Goal: Task Accomplishment & Management: Use online tool/utility

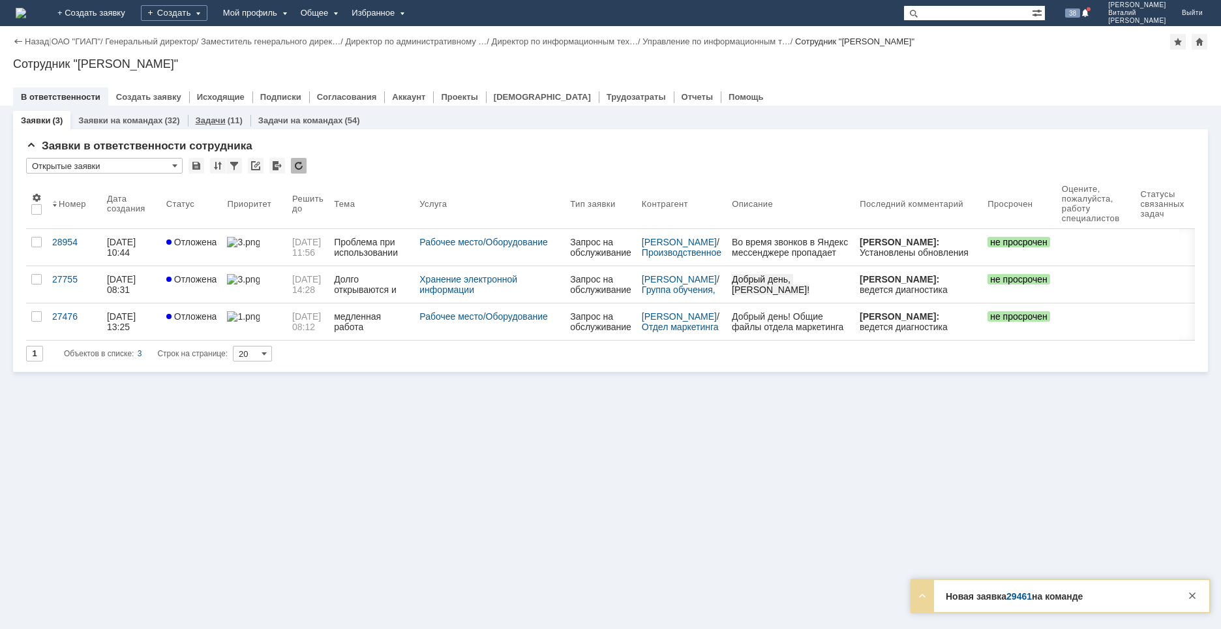
click at [211, 119] on link "Задачи" at bounding box center [211, 120] width 30 height 10
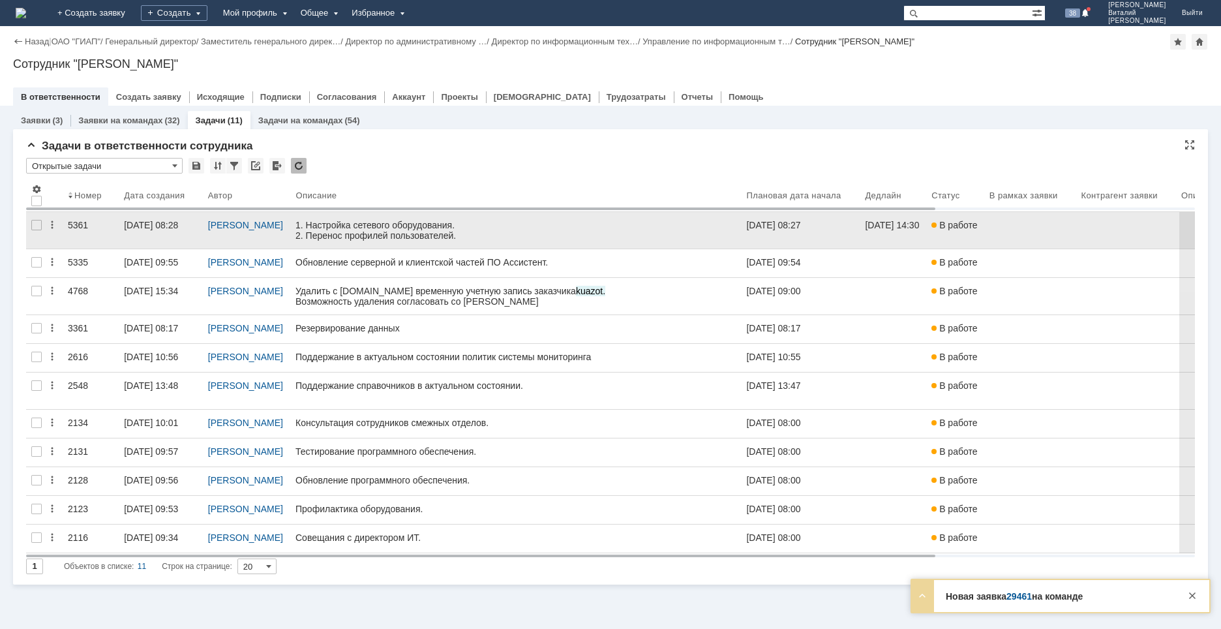
click at [402, 245] on link at bounding box center [515, 230] width 451 height 37
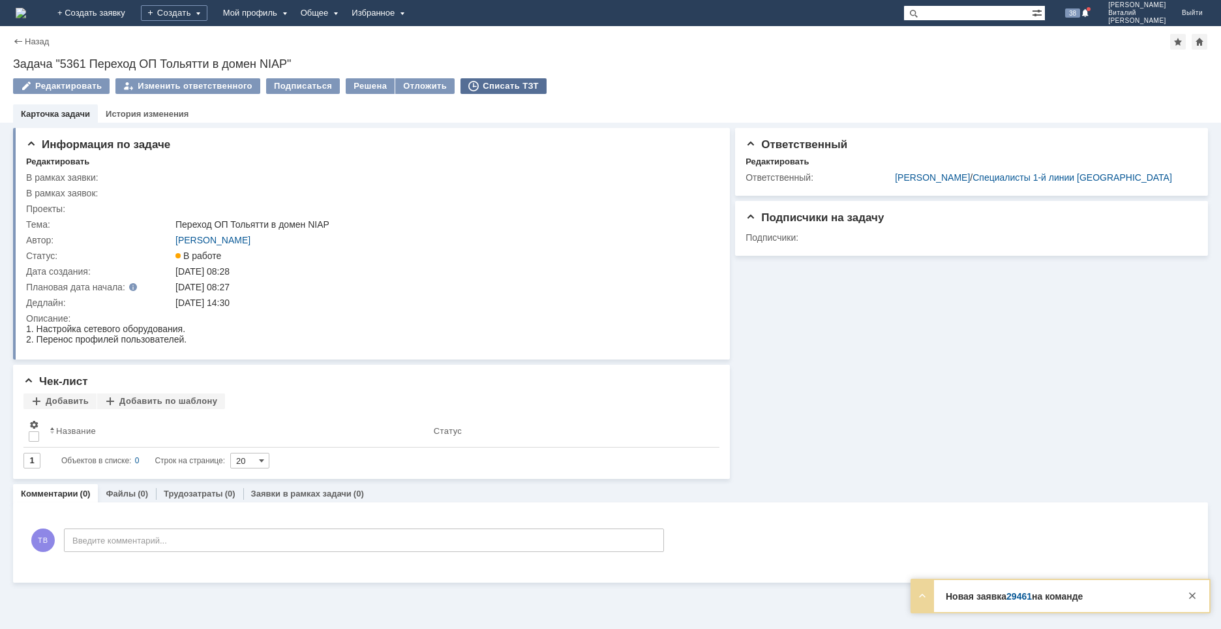
click at [501, 81] on div "Списать ТЗТ" at bounding box center [504, 86] width 86 height 16
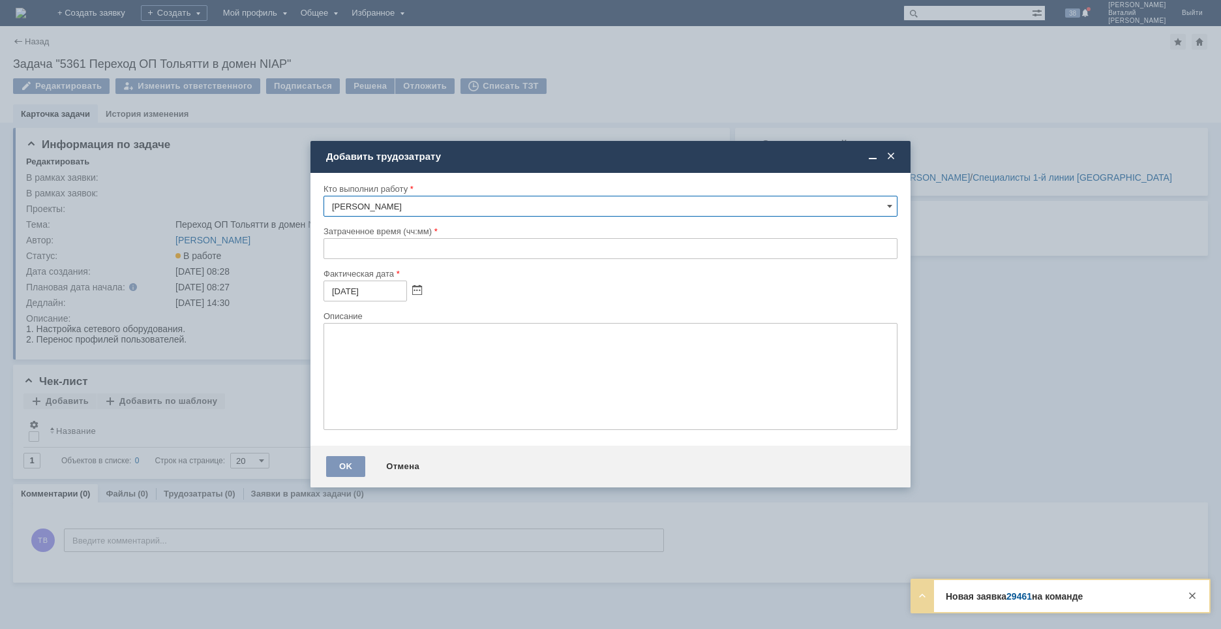
click at [333, 249] on input "text" at bounding box center [611, 248] width 574 height 21
type input "02:00"
click at [436, 375] on textarea at bounding box center [611, 376] width 574 height 107
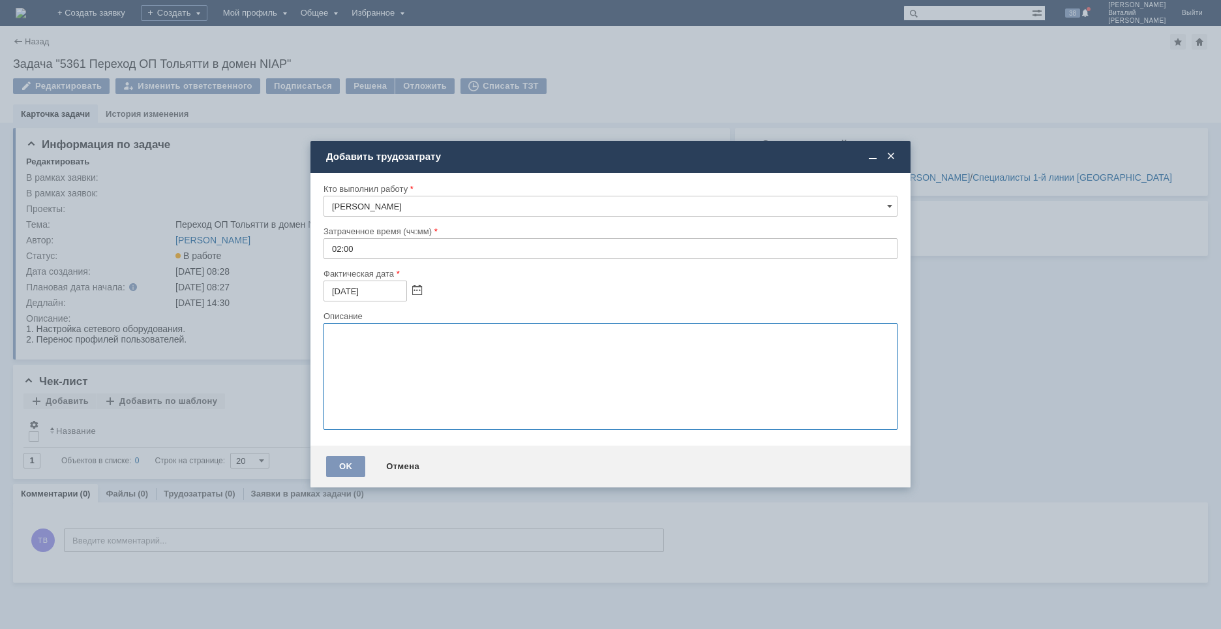
type textarea "n"
type textarea "тренировка переноса ПК между доменами"
click at [346, 464] on div "OK" at bounding box center [345, 466] width 39 height 21
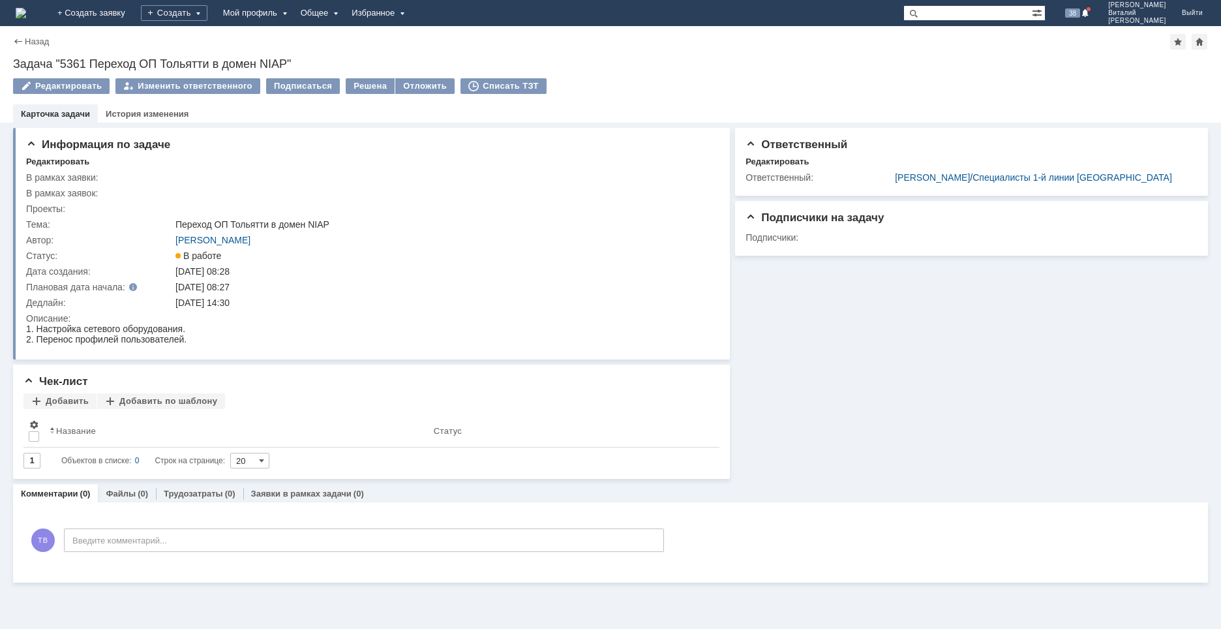
click at [26, 10] on img at bounding box center [21, 13] width 10 height 10
